Goal: Information Seeking & Learning: Learn about a topic

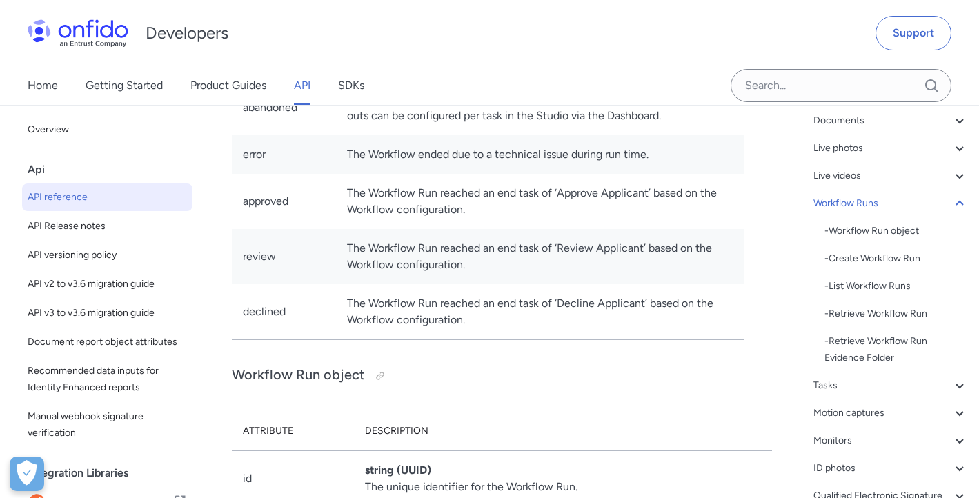
scroll to position [37149, 0]
click at [139, 346] on span "Document report object attributes" at bounding box center [107, 342] width 159 height 17
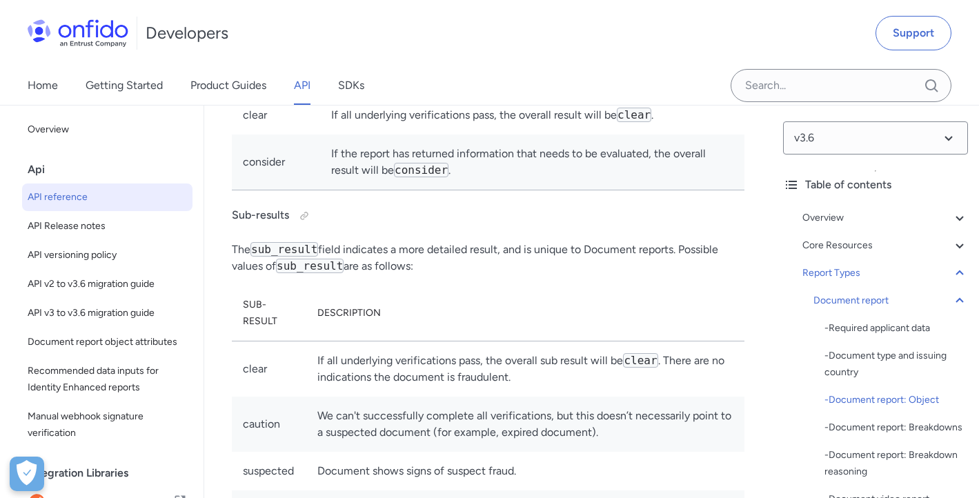
scroll to position [63431, 0]
